Goal: Check status: Check status

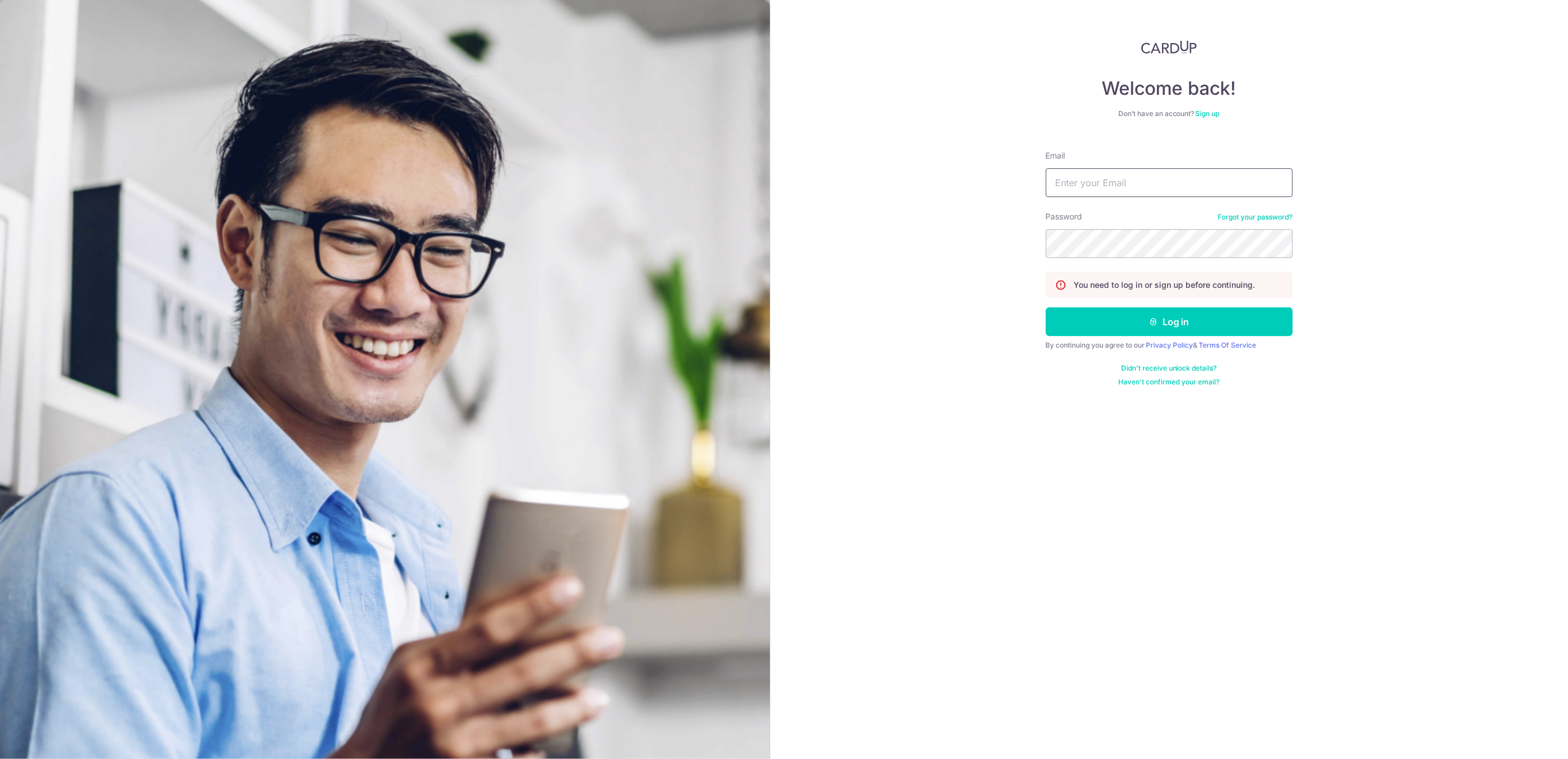
click at [1210, 179] on input "Email" at bounding box center [1169, 183] width 247 height 29
type input "[EMAIL_ADDRESS][DOMAIN_NAME]"
click at [1198, 313] on button "Log in" at bounding box center [1169, 322] width 247 height 29
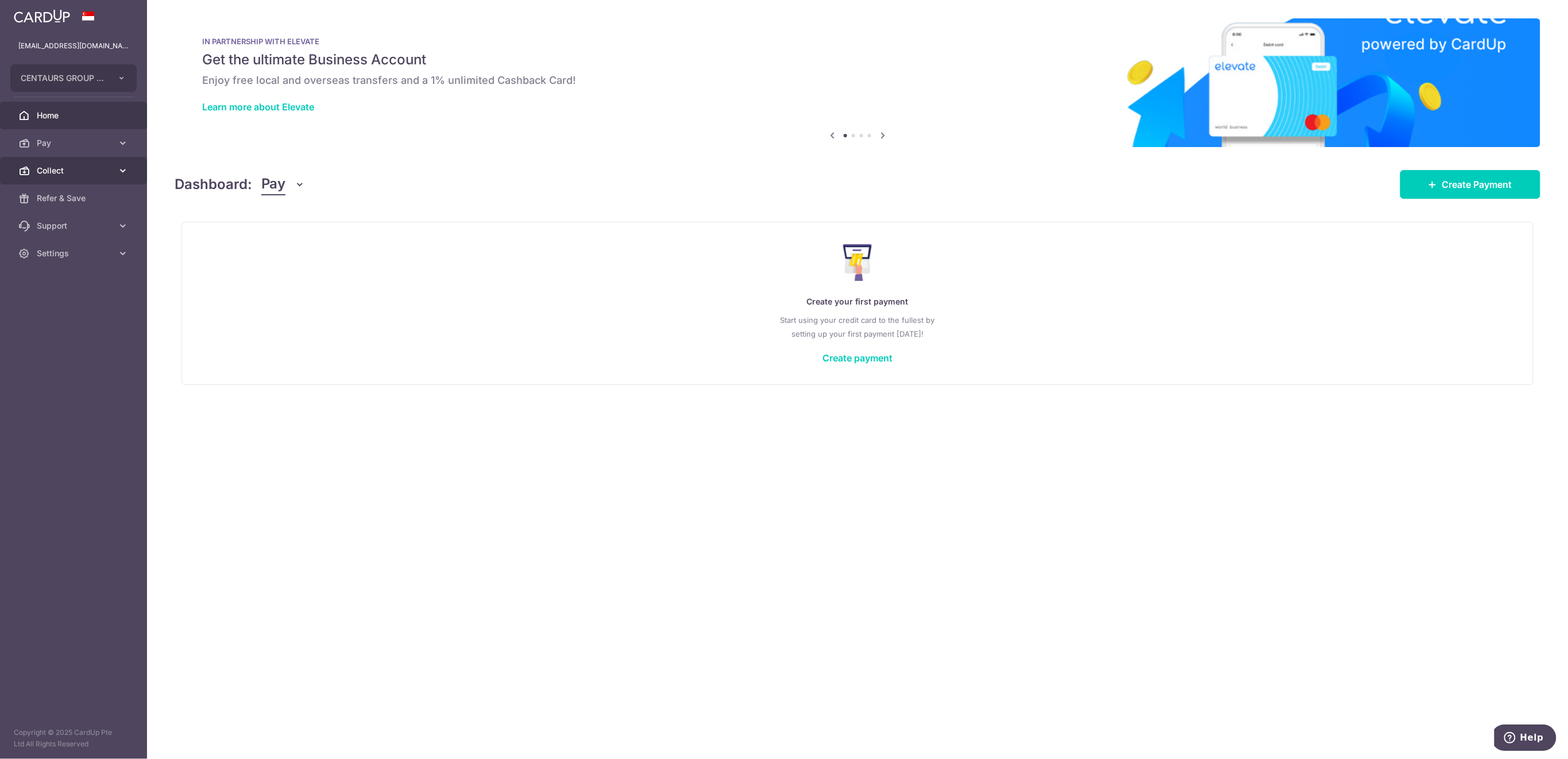
click at [75, 170] on span "Collect" at bounding box center [75, 170] width 76 height 12
click at [70, 199] on span "Dashboard" at bounding box center [75, 197] width 76 height 12
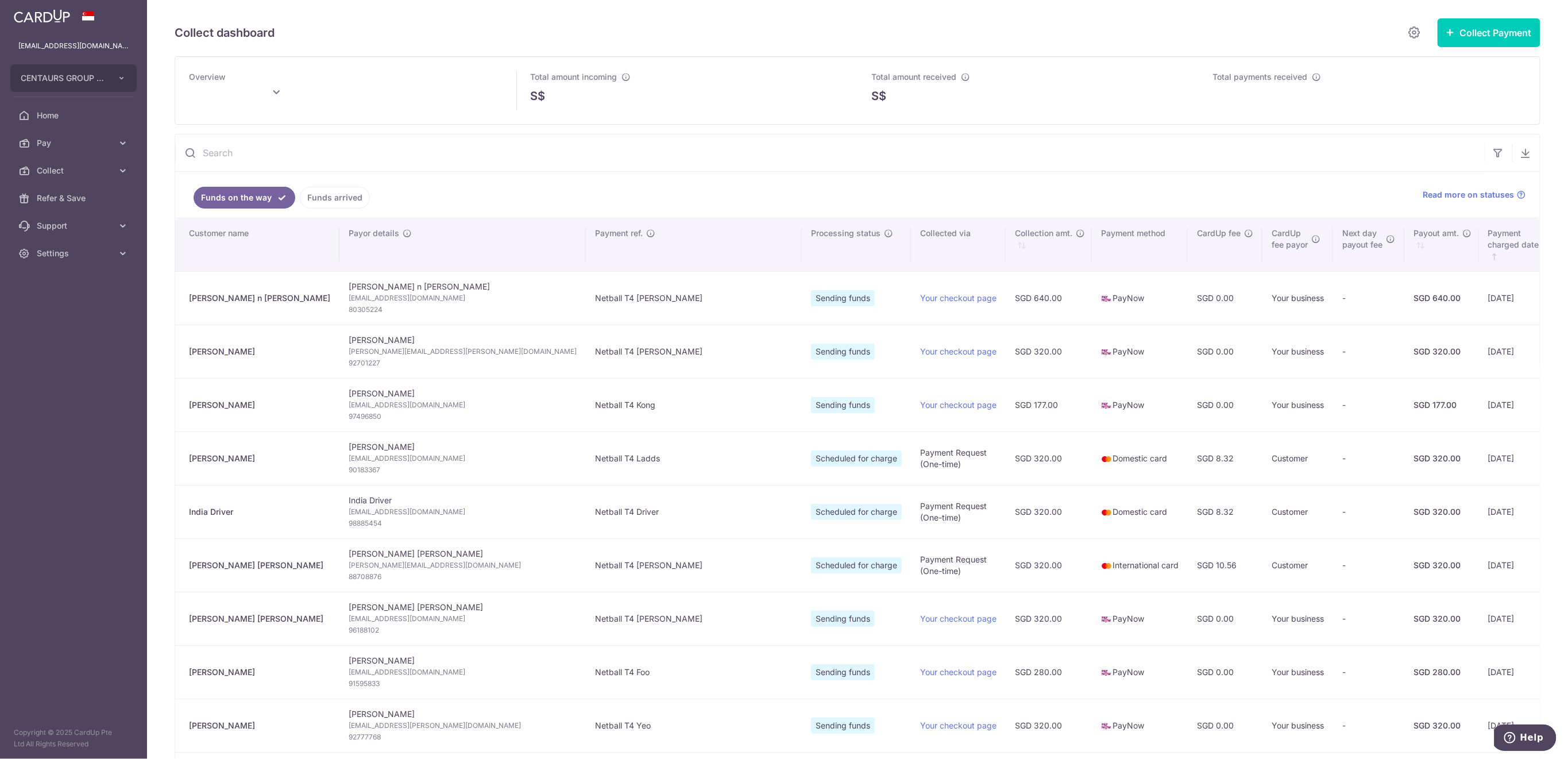
type input "[DATE]"
